Goal: Task Accomplishment & Management: Manage account settings

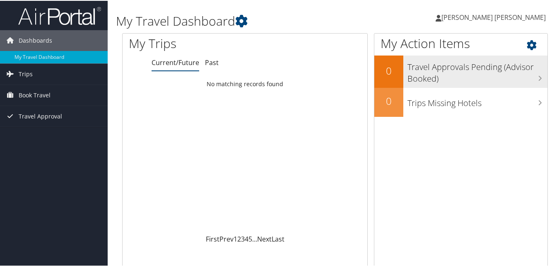
click at [490, 72] on h3 "Travel Approvals Pending (Advisor Booked)" at bounding box center [478, 69] width 140 height 27
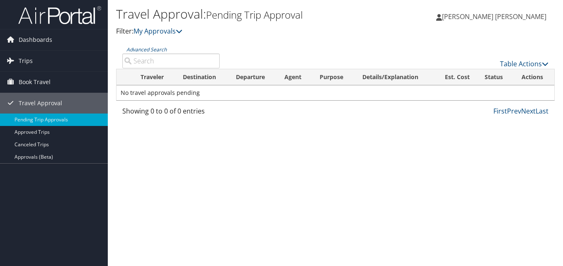
click at [500, 18] on span "[PERSON_NAME] [PERSON_NAME]" at bounding box center [494, 16] width 104 height 9
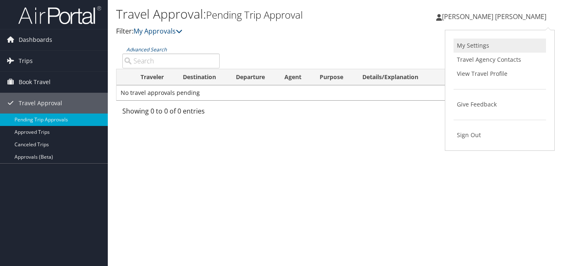
click at [477, 46] on link "My Settings" at bounding box center [499, 46] width 92 height 14
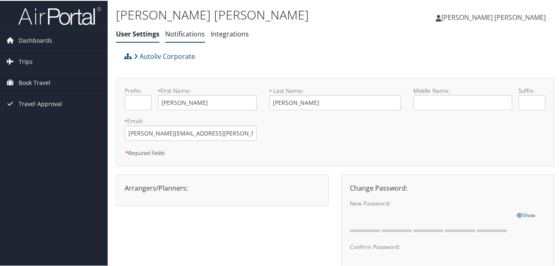
click at [184, 35] on link "Notifications" at bounding box center [185, 33] width 40 height 9
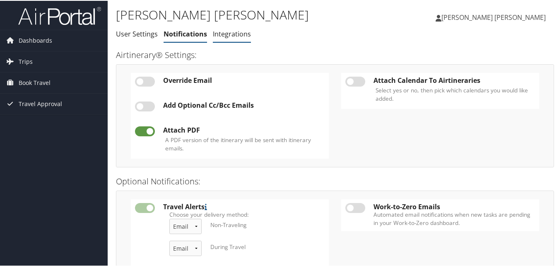
click at [228, 31] on link "Integrations" at bounding box center [232, 33] width 38 height 9
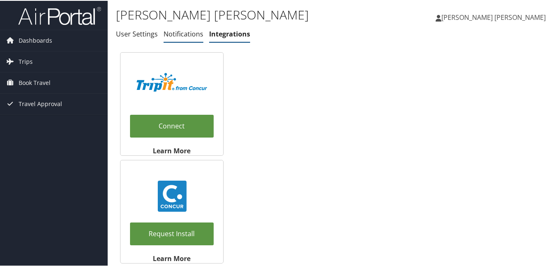
click at [187, 33] on link "Notifications" at bounding box center [184, 33] width 40 height 9
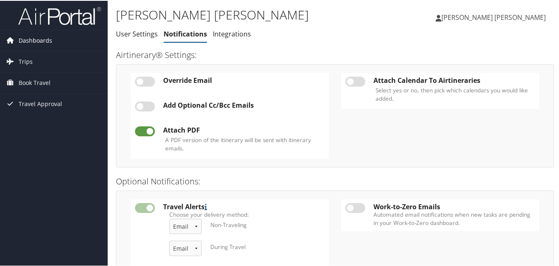
click at [31, 44] on span "Dashboards" at bounding box center [36, 39] width 34 height 21
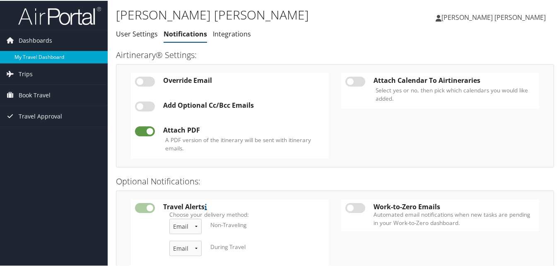
click at [45, 57] on link "My Travel Dashboard" at bounding box center [54, 56] width 108 height 12
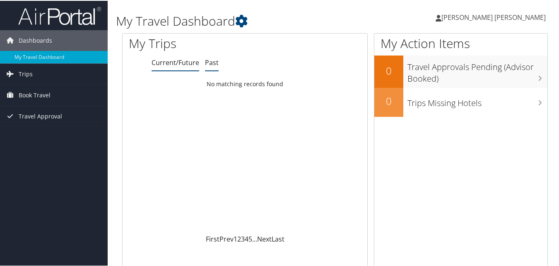
click at [208, 61] on link "Past" at bounding box center [212, 61] width 14 height 9
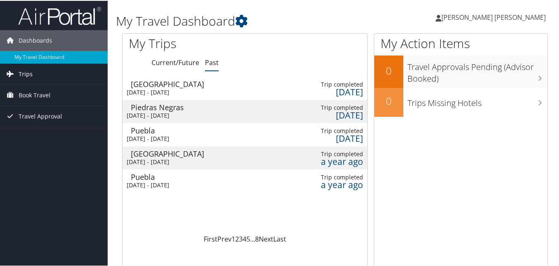
click at [19, 70] on span "Trips" at bounding box center [26, 73] width 14 height 21
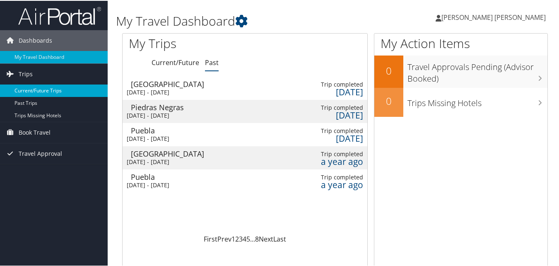
click at [46, 89] on link "Current/Future Trips" at bounding box center [54, 90] width 108 height 12
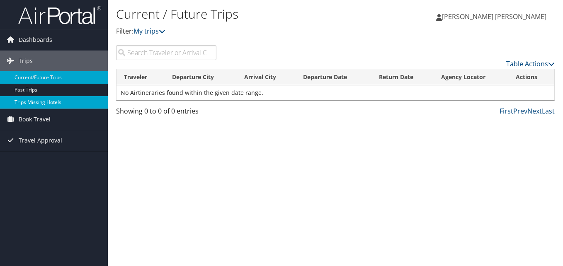
click at [39, 103] on link "Trips Missing Hotels" at bounding box center [54, 102] width 108 height 12
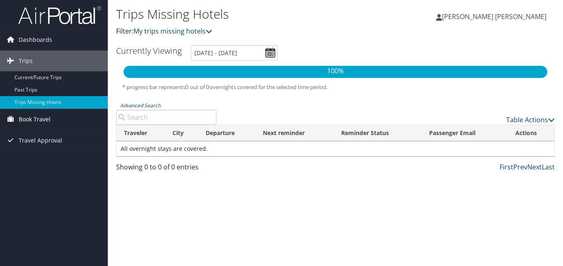
click at [37, 120] on span "Book Travel" at bounding box center [35, 119] width 32 height 21
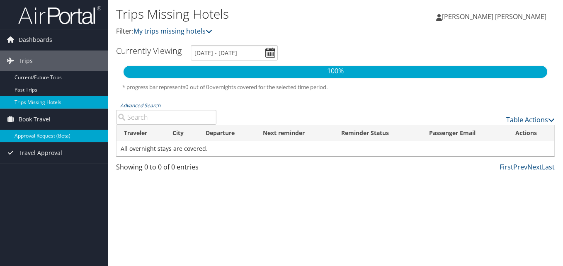
click at [39, 136] on link "Approval Request (Beta)" at bounding box center [54, 136] width 108 height 12
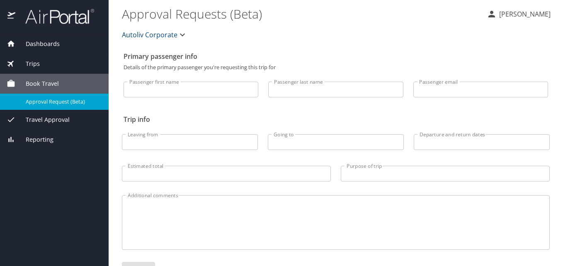
click at [46, 140] on span "Reporting" at bounding box center [34, 139] width 38 height 9
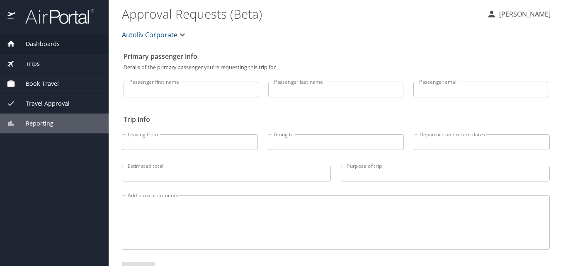
click at [56, 42] on span "Dashboards" at bounding box center [37, 43] width 44 height 9
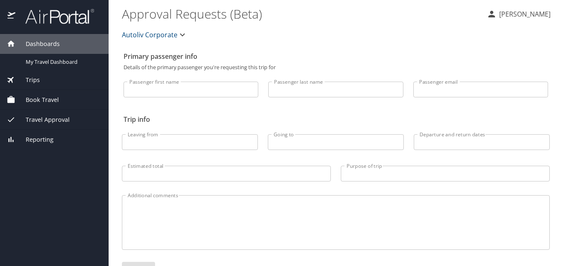
click at [39, 80] on div "Trips" at bounding box center [54, 79] width 95 height 9
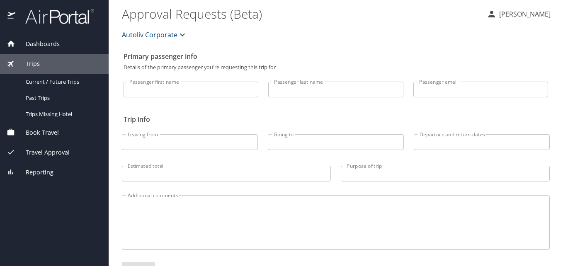
click at [52, 132] on span "Book Travel" at bounding box center [36, 132] width 43 height 9
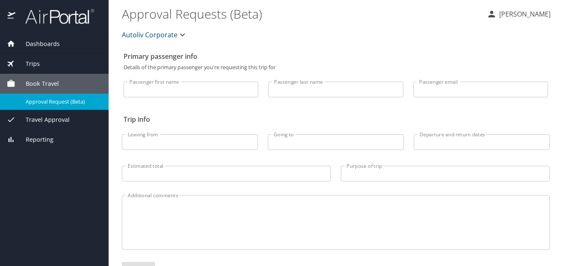
click at [52, 120] on span "Travel Approval" at bounding box center [42, 119] width 54 height 9
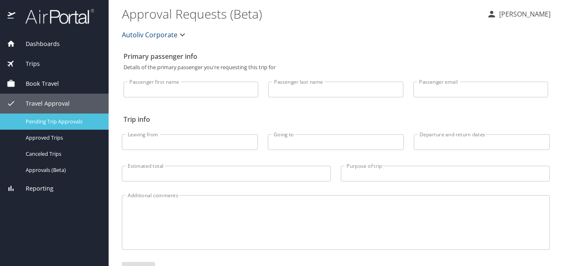
click at [62, 124] on span "Pending Trip Approvals" at bounding box center [62, 122] width 73 height 8
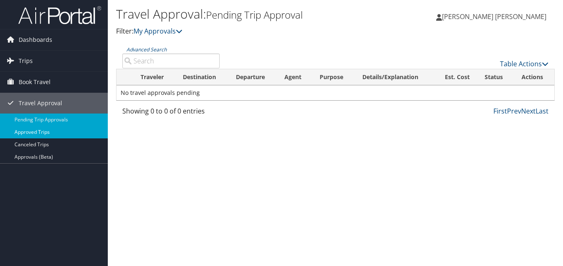
click at [36, 131] on link "Approved Trips" at bounding box center [54, 132] width 108 height 12
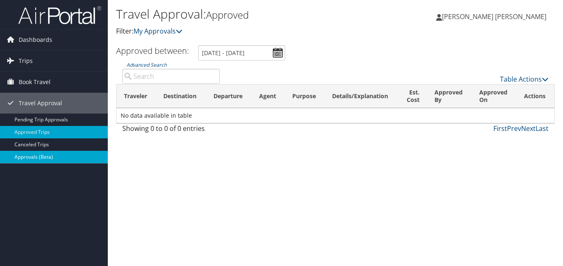
click at [46, 157] on link "Approvals (Beta)" at bounding box center [54, 157] width 108 height 12
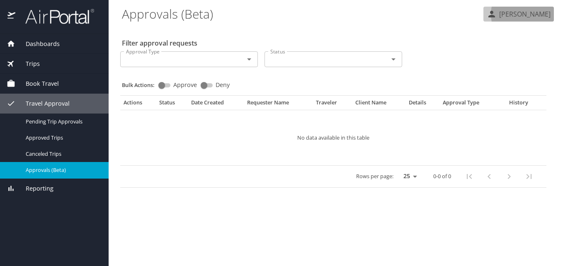
click at [504, 14] on p "[PERSON_NAME] [PERSON_NAME]" at bounding box center [523, 14] width 54 height 10
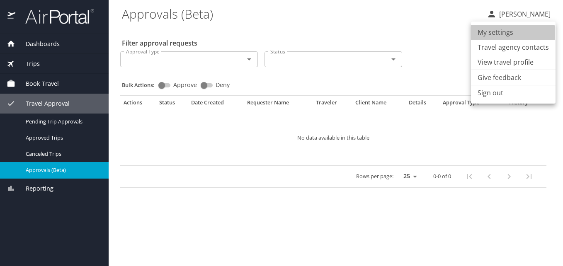
click at [495, 33] on li "My settings" at bounding box center [513, 32] width 85 height 15
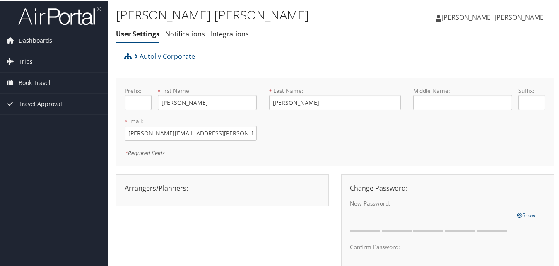
click at [499, 17] on span "[PERSON_NAME]" at bounding box center [494, 16] width 104 height 9
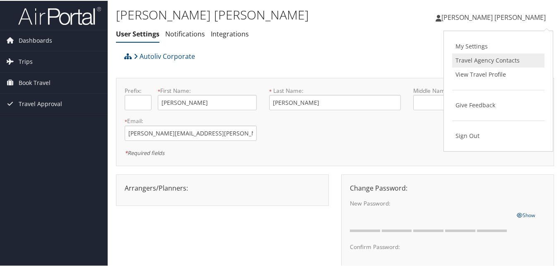
click at [472, 63] on link "Travel Agency Contacts" at bounding box center [498, 60] width 92 height 14
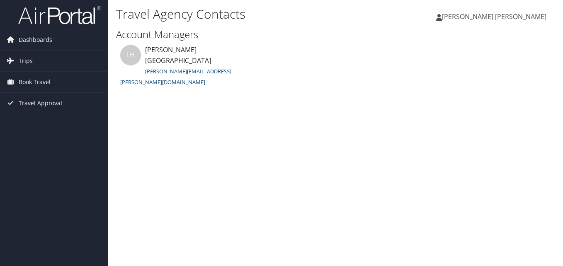
click at [508, 15] on span "[PERSON_NAME] [PERSON_NAME]" at bounding box center [494, 16] width 104 height 9
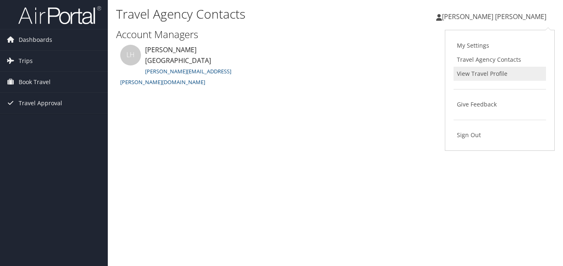
click at [475, 72] on link "View Travel Profile" at bounding box center [499, 74] width 92 height 14
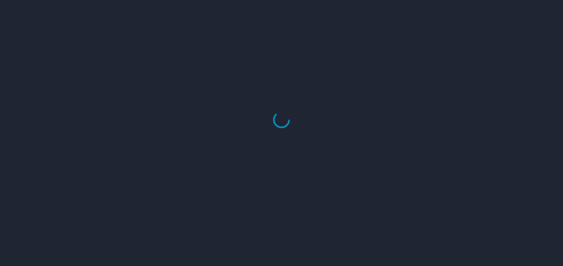
select select "US"
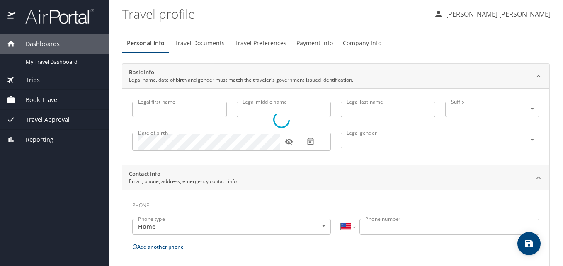
type input "[PERSON_NAME]"
type input "[DEMOGRAPHIC_DATA]"
select select "MX"
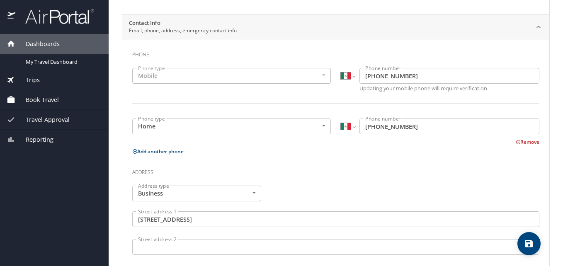
scroll to position [109, 0]
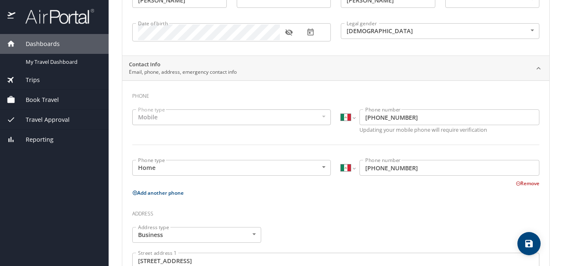
click at [403, 169] on input "[PHONE_NUMBER]" at bounding box center [449, 168] width 180 height 16
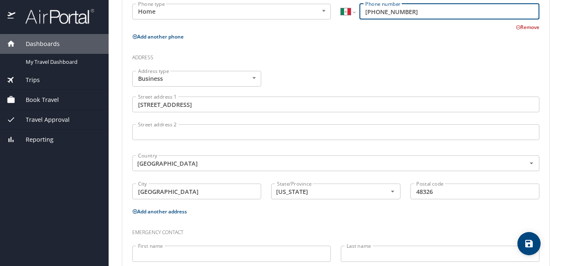
scroll to position [275, 0]
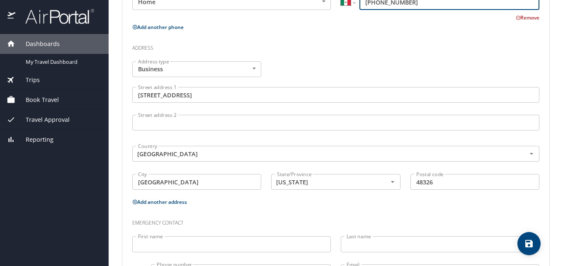
type input "722 251 1102"
click at [529, 246] on icon "save" at bounding box center [529, 244] width 10 height 10
select select "MX"
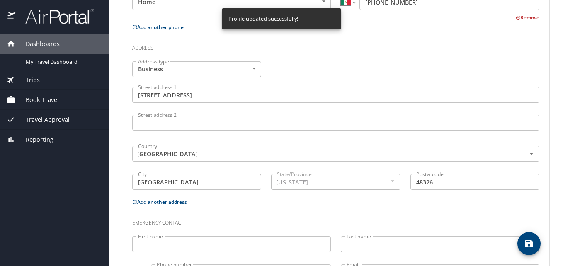
select select "MX"
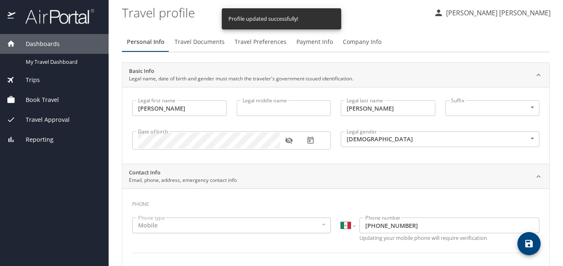
scroll to position [0, 0]
click at [203, 41] on span "Travel Documents" at bounding box center [199, 43] width 50 height 10
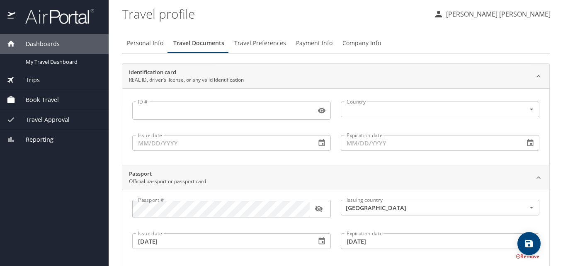
click at [263, 45] on span "Travel Preferences" at bounding box center [260, 43] width 52 height 10
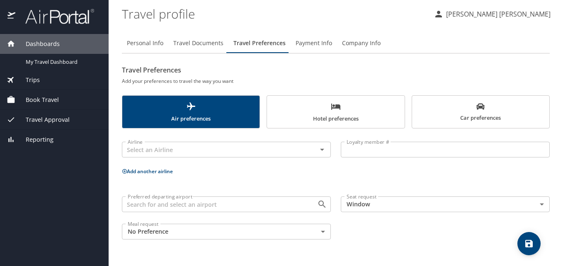
click at [344, 118] on span "Hotel preferences" at bounding box center [335, 112] width 127 height 22
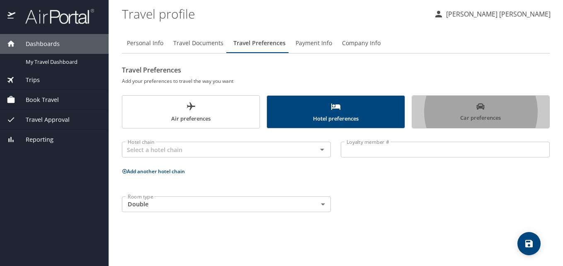
click at [427, 115] on span "Car preferences" at bounding box center [480, 112] width 127 height 20
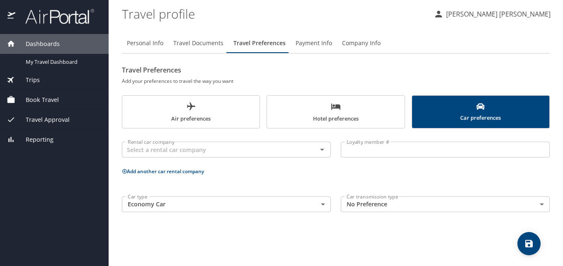
click at [313, 44] on span "Payment Info" at bounding box center [313, 43] width 36 height 10
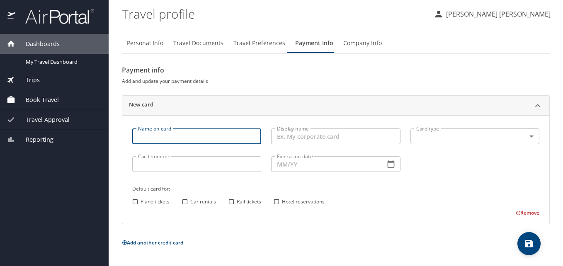
click at [148, 138] on input "Name on card" at bounding box center [196, 136] width 129 height 16
type input "R"
type input "WELLS FARGO"
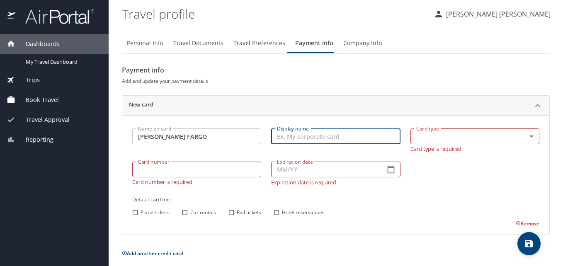
click at [351, 140] on input "Display name" at bounding box center [335, 136] width 129 height 16
click at [523, 135] on body "Dashboards My Travel Dashboard Trips Current / Future Trips Past Trips Trips Mi…" at bounding box center [281, 133] width 563 height 266
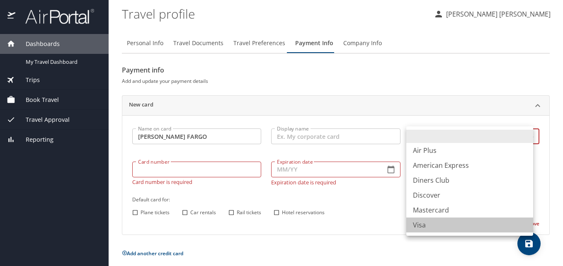
click at [426, 224] on li "Visa" at bounding box center [469, 224] width 127 height 15
type input "VI"
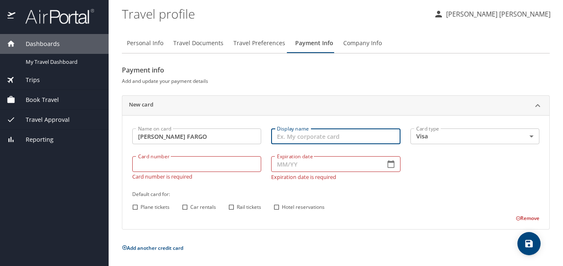
click at [317, 137] on input "Display name" at bounding box center [335, 136] width 129 height 16
type input "RAUL REYES"
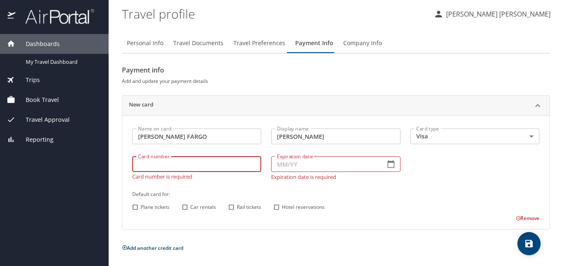
click at [146, 167] on input "Card number" at bounding box center [196, 164] width 129 height 16
type input "4808017023056591"
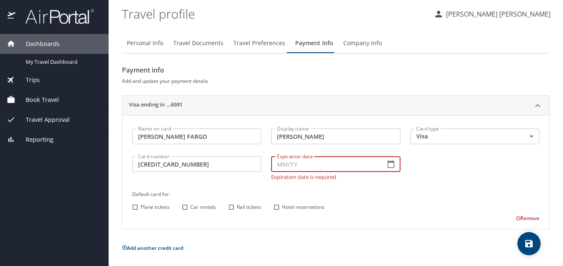
click at [286, 168] on input "Expiration date" at bounding box center [324, 164] width 107 height 16
type input "07/27"
click at [185, 208] on div "Name on card WELLS FARGO Name on card Display name RAUL REYES Display name Card…" at bounding box center [335, 172] width 417 height 99
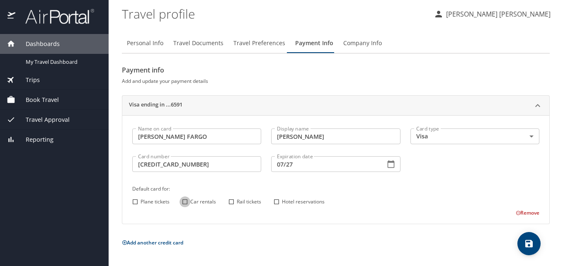
click at [184, 202] on input "Car rentals" at bounding box center [184, 201] width 11 height 11
checkbox input "true"
click at [278, 202] on input "Hotel reservations" at bounding box center [276, 201] width 11 height 11
checkbox input "true"
click at [531, 245] on icon "save" at bounding box center [528, 243] width 7 height 7
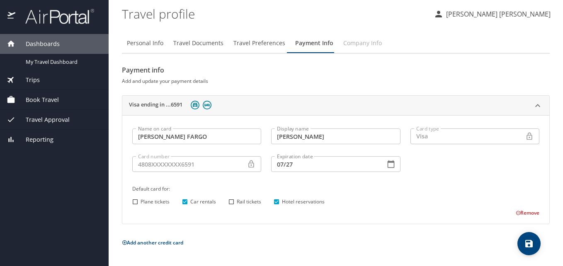
click at [364, 44] on span "Company Info" at bounding box center [362, 43] width 39 height 10
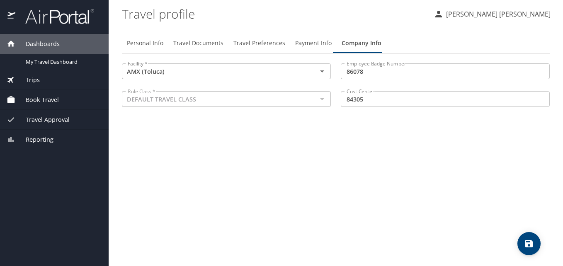
click at [316, 42] on span "Payment Info" at bounding box center [313, 43] width 36 height 10
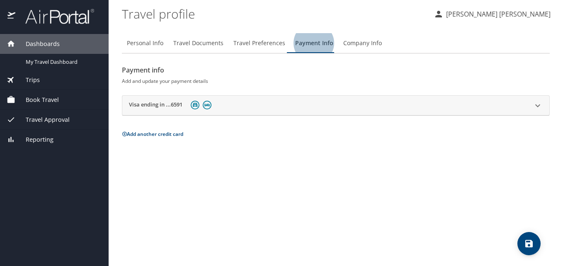
click at [137, 42] on span "Personal Info" at bounding box center [145, 43] width 36 height 10
select select "MX"
select select "US"
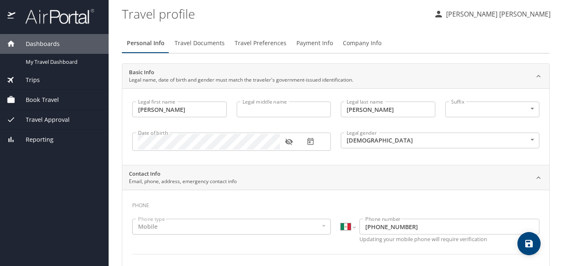
click at [210, 43] on span "Travel Documents" at bounding box center [199, 43] width 50 height 10
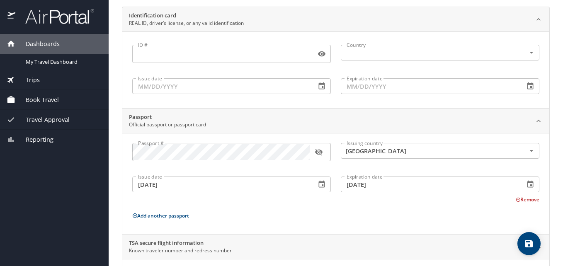
scroll to position [29, 0]
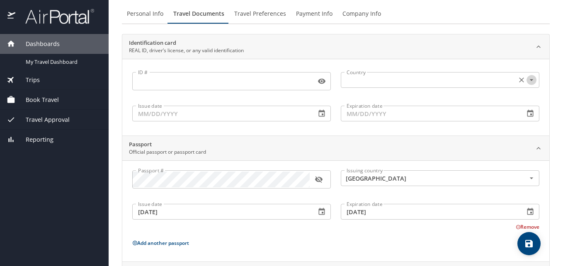
click at [527, 83] on icon "Open" at bounding box center [531, 80] width 8 height 8
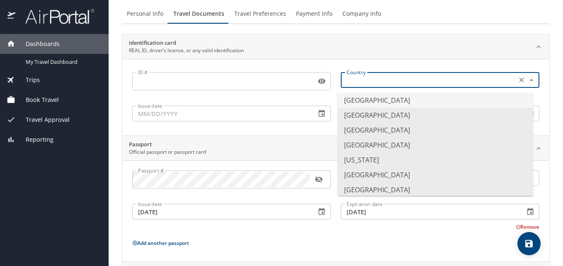
type input "United States of America"
click at [227, 81] on input "ID #" at bounding box center [222, 81] width 180 height 16
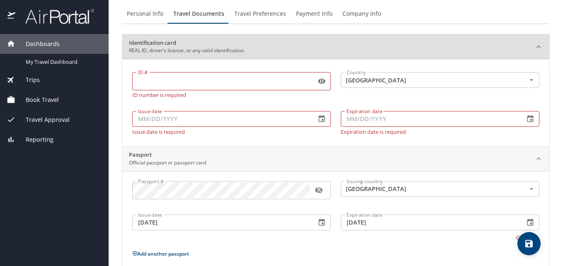
click at [391, 48] on div "Identification card REAL ID, driver’s license, or any valid identification" at bounding box center [329, 47] width 400 height 16
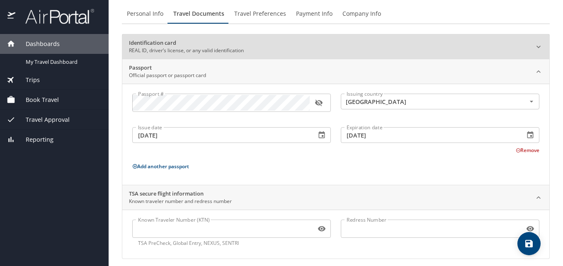
click at [387, 48] on div "Identification card REAL ID, driver’s license, or any valid identification" at bounding box center [329, 47] width 400 height 16
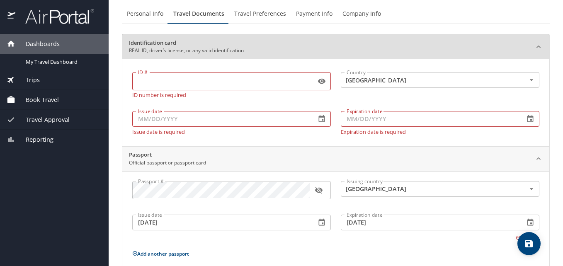
click at [253, 15] on span "Travel Preferences" at bounding box center [260, 14] width 52 height 10
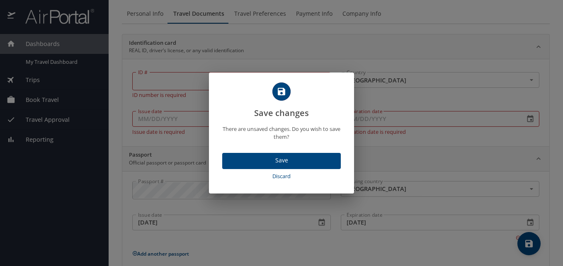
click at [286, 176] on span "Discard" at bounding box center [281, 177] width 112 height 10
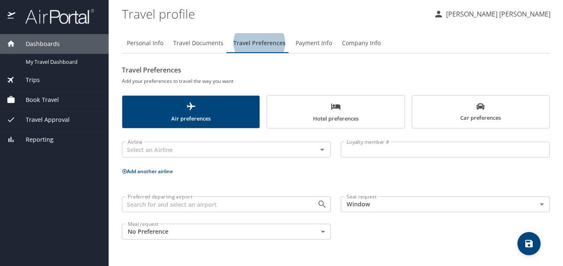
scroll to position [0, 0]
click at [185, 43] on span "Travel Documents" at bounding box center [198, 43] width 50 height 10
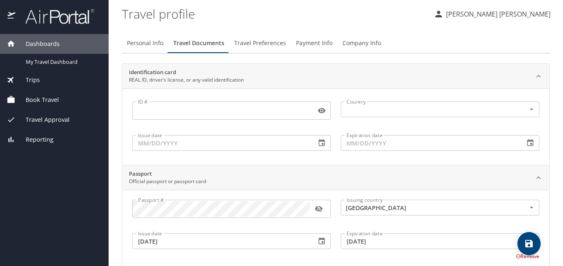
click at [254, 39] on span "Travel Preferences" at bounding box center [260, 43] width 52 height 10
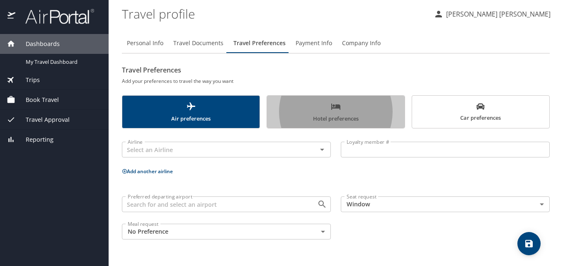
click at [372, 110] on span "Hotel preferences" at bounding box center [335, 112] width 127 height 22
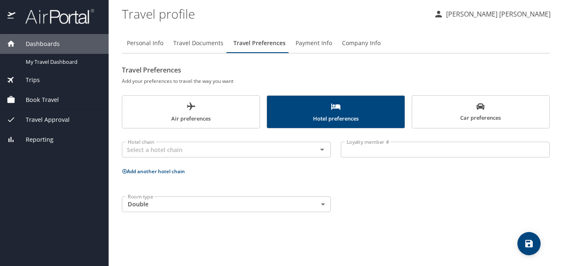
click at [435, 105] on span "Car preferences" at bounding box center [480, 112] width 127 height 20
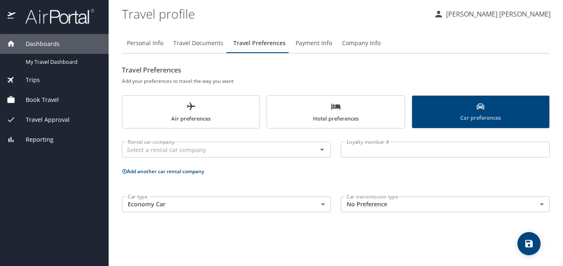
click at [304, 41] on span "Payment Info" at bounding box center [313, 43] width 36 height 10
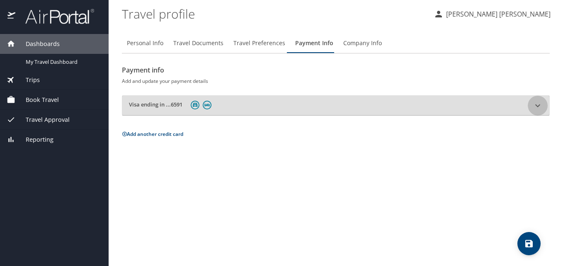
click at [535, 107] on icon at bounding box center [537, 106] width 10 height 10
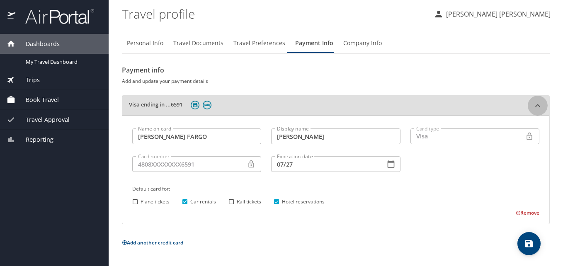
click at [535, 107] on icon at bounding box center [537, 106] width 10 height 10
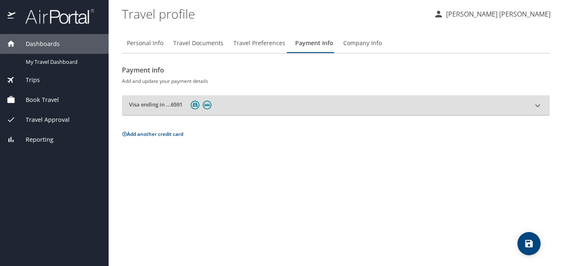
click at [362, 43] on span "Company Info" at bounding box center [362, 43] width 39 height 10
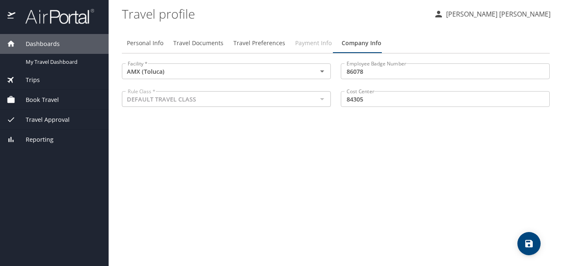
click at [312, 44] on span "Payment Info" at bounding box center [313, 43] width 36 height 10
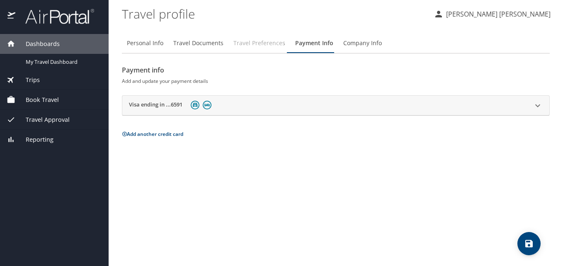
click at [263, 44] on span "Travel Preferences" at bounding box center [259, 43] width 52 height 10
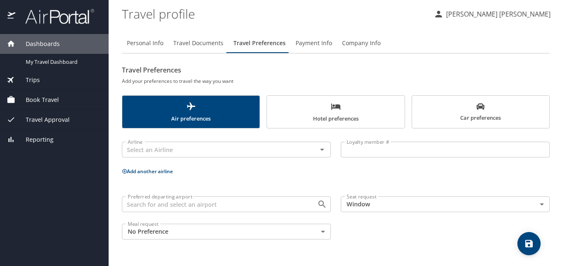
click at [355, 240] on div "Preferred departing airport Preferred departing airport Seat request Window Win…" at bounding box center [335, 217] width 437 height 53
click at [199, 44] on span "Travel Documents" at bounding box center [198, 43] width 50 height 10
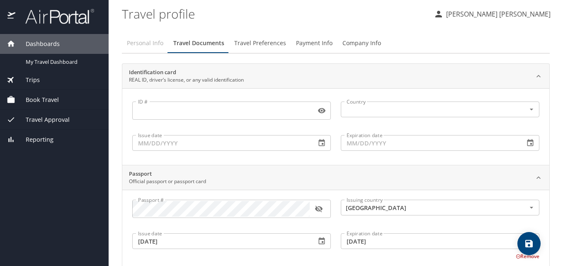
click at [143, 45] on span "Personal Info" at bounding box center [145, 43] width 36 height 10
select select "MX"
select select "US"
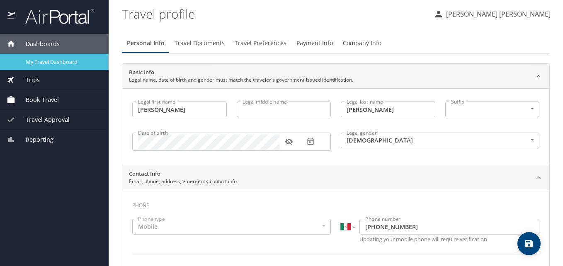
click at [52, 63] on span "My Travel Dashboard" at bounding box center [62, 62] width 73 height 8
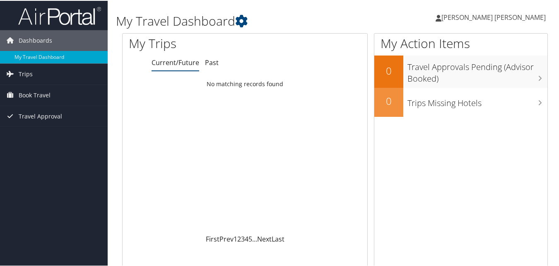
click at [520, 15] on span "[PERSON_NAME] [PERSON_NAME]" at bounding box center [494, 16] width 104 height 9
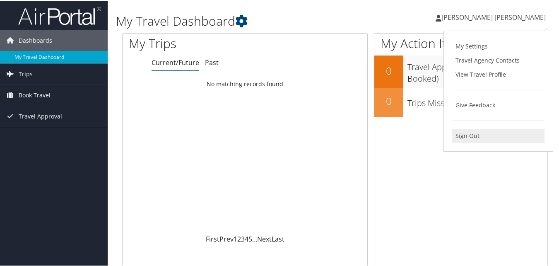
click at [466, 137] on link "Sign Out" at bounding box center [498, 135] width 92 height 14
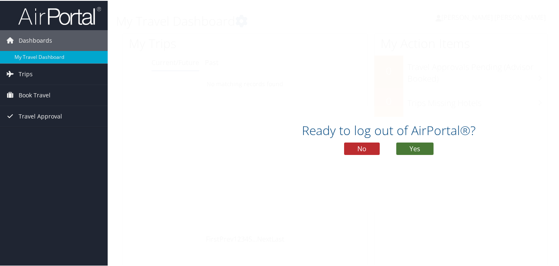
click at [416, 150] on button "Yes" at bounding box center [414, 148] width 37 height 12
